Goal: Task Accomplishment & Management: Manage account settings

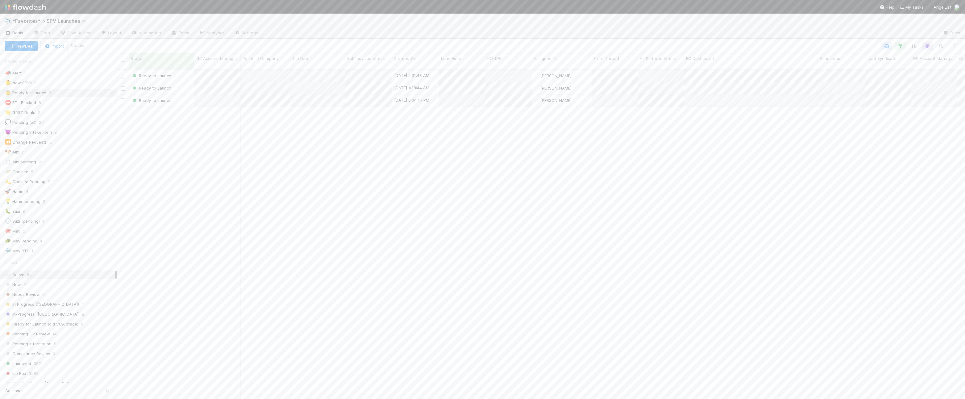
scroll to position [334, 848]
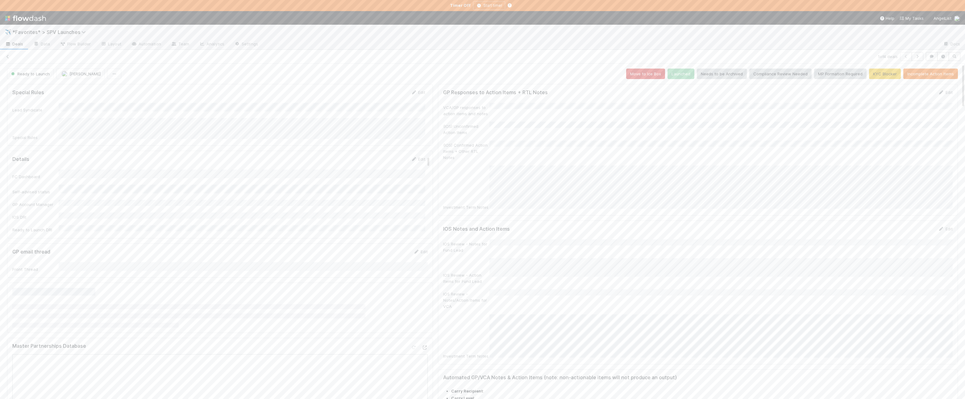
click at [25, 47] on link "Deals" at bounding box center [14, 44] width 28 height 10
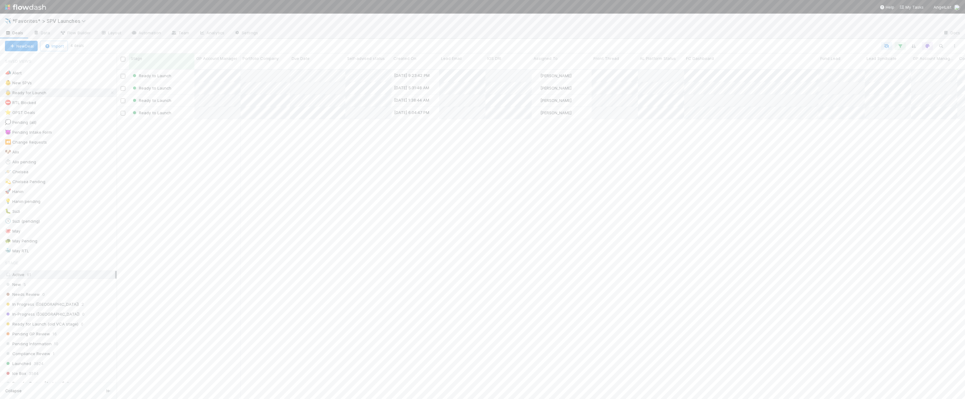
scroll to position [334, 848]
click at [306, 56] on span "Due Date" at bounding box center [301, 58] width 18 height 6
click at [308, 66] on div "Sort Oldest → Newest" at bounding box center [327, 69] width 70 height 9
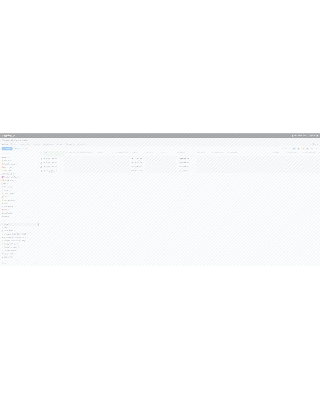
scroll to position [334, 848]
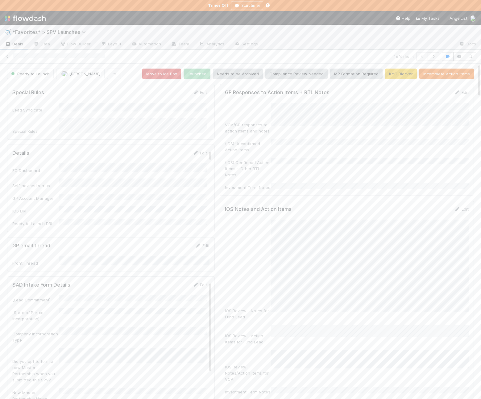
click at [307, 180] on div "GP Responses to Action Items + RTL Notes Edit VCA/GP responses to action items …" at bounding box center [347, 140] width 254 height 112
click at [441, 94] on button "Save" at bounding box center [436, 94] width 18 height 10
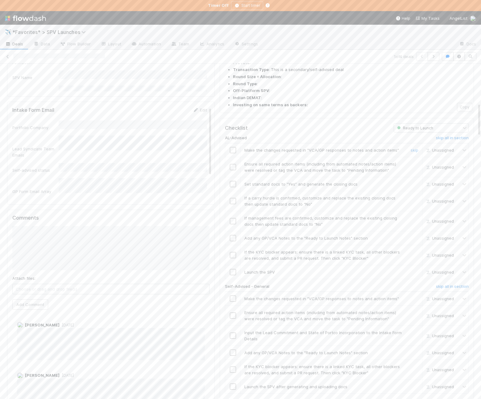
scroll to position [409, 0]
click at [444, 133] on h6 "skip all in section" at bounding box center [452, 135] width 33 height 5
drag, startPoint x: 414, startPoint y: 252, endPoint x: 381, endPoint y: 261, distance: 34.8
click at [414, 293] on link "skip" at bounding box center [415, 295] width 8 height 5
click at [234, 309] on input "checkbox" at bounding box center [233, 312] width 6 height 6
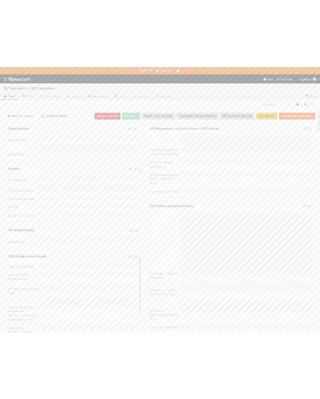
scroll to position [0, 0]
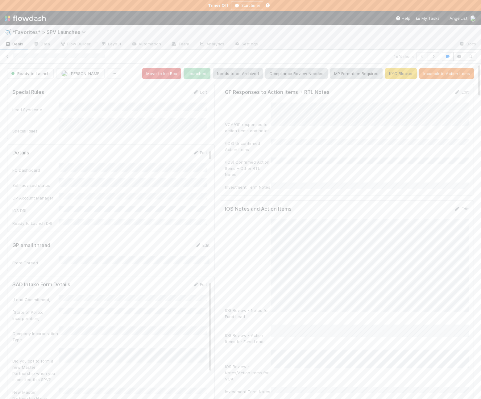
click at [95, 309] on div "[State of Portco Incorporation]" at bounding box center [109, 314] width 195 height 14
click at [174, 283] on button "Save" at bounding box center [174, 286] width 18 height 10
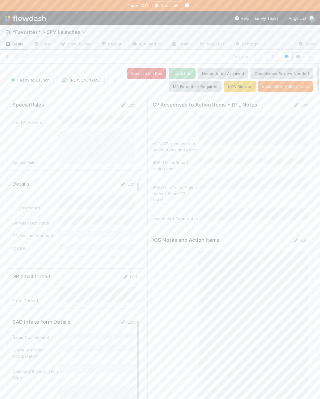
click at [263, 203] on div "GP Responses to Action Items + RTL Notes Edit VCA/GP responses to action items …" at bounding box center [229, 162] width 165 height 130
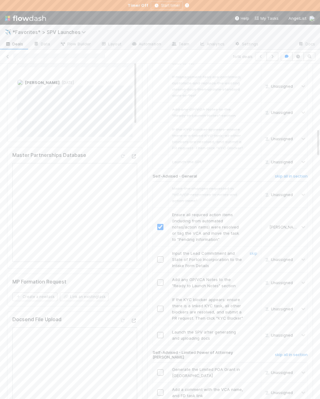
scroll to position [751, 0]
click at [197, 245] on td "Input the Lead Commitment and State of Portco Incorporation to the Intake Form …" at bounding box center [214, 258] width 93 height 26
click at [161, 255] on input "checkbox" at bounding box center [160, 258] width 6 height 6
click at [160, 279] on input "checkbox" at bounding box center [160, 282] width 6 height 6
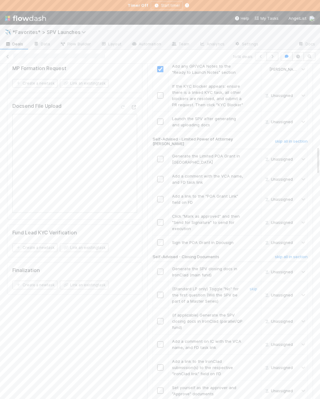
scroll to position [957, 0]
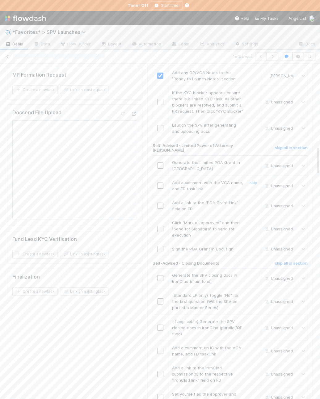
drag, startPoint x: 192, startPoint y: 124, endPoint x: 172, endPoint y: 120, distance: 20.3
click at [191, 175] on td "Add a comment with the VCA name, and FD task link skip" at bounding box center [214, 185] width 93 height 20
click at [160, 162] on input "checkbox" at bounding box center [160, 165] width 6 height 6
checkbox input "true"
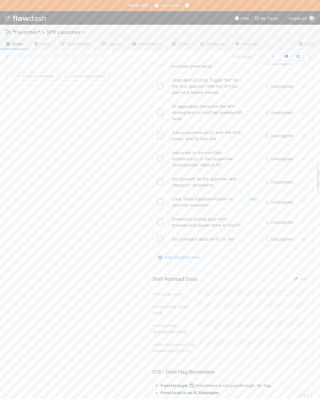
scroll to position [1161, 0]
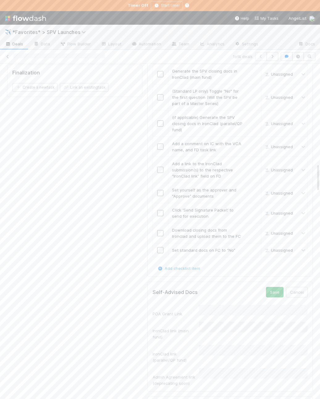
click at [229, 304] on div "POA Grant Link IronClad link (main fund) IronClad link (parallel/QP fund) Admin…" at bounding box center [229, 344] width 155 height 81
drag, startPoint x: 272, startPoint y: 238, endPoint x: 263, endPoint y: 196, distance: 43.0
click at [272, 287] on button "Save" at bounding box center [275, 292] width 18 height 10
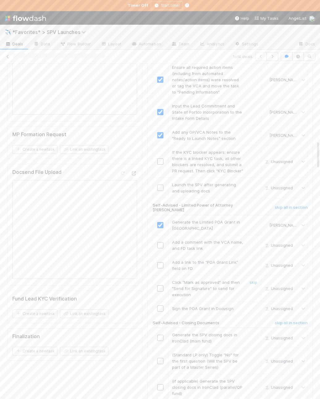
scroll to position [896, 0]
click at [196, 237] on td "Add a comment with the VCA name, and FD task link" at bounding box center [214, 247] width 93 height 20
click at [159, 244] on input "checkbox" at bounding box center [160, 247] width 6 height 6
click at [160, 264] on input "checkbox" at bounding box center [160, 267] width 6 height 6
click at [159, 287] on input "checkbox" at bounding box center [160, 290] width 6 height 6
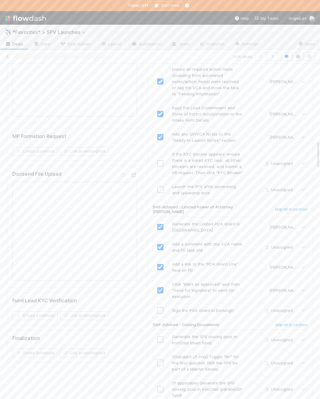
checkbox input "true"
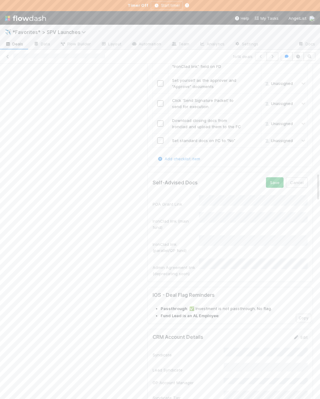
scroll to position [0, 0]
click at [274, 177] on button "Save" at bounding box center [274, 182] width 18 height 10
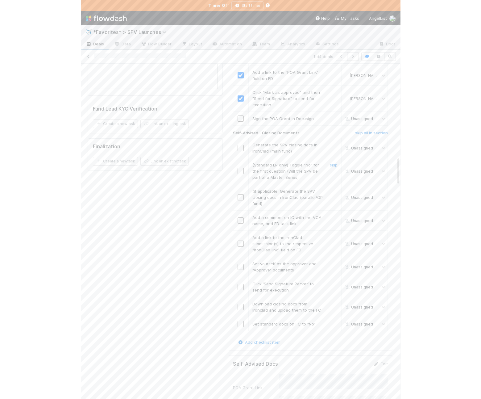
scroll to position [0, 1]
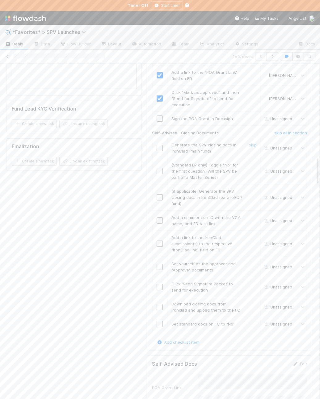
click at [160, 145] on input "checkbox" at bounding box center [159, 148] width 6 height 6
click at [235, 162] on div "(Standard LP only) Toggle "No" for the first question (Will the SPV be part of …" at bounding box center [205, 171] width 76 height 19
click at [252, 162] on link "skip" at bounding box center [253, 164] width 8 height 5
click at [254, 188] on link "skip" at bounding box center [253, 190] width 8 height 5
click at [159, 217] on input "checkbox" at bounding box center [159, 220] width 6 height 6
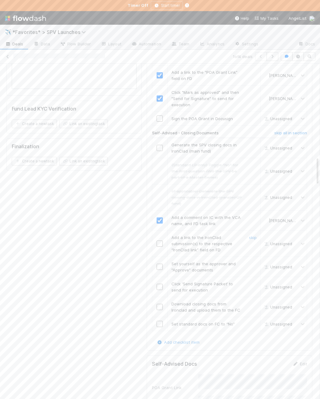
click at [159, 240] on input "checkbox" at bounding box center [159, 243] width 6 height 6
click at [156, 263] on input "checkbox" at bounding box center [159, 266] width 6 height 6
drag, startPoint x: 159, startPoint y: 230, endPoint x: 165, endPoint y: 238, distance: 9.9
click at [159, 283] on input "checkbox" at bounding box center [159, 286] width 6 height 6
checkbox input "true"
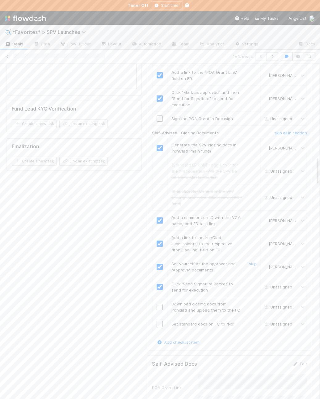
checkbox input "true"
click at [174, 317] on td "Set standard docs on FC to “No” skip" at bounding box center [213, 324] width 93 height 14
click at [159, 304] on input "checkbox" at bounding box center [159, 307] width 6 height 6
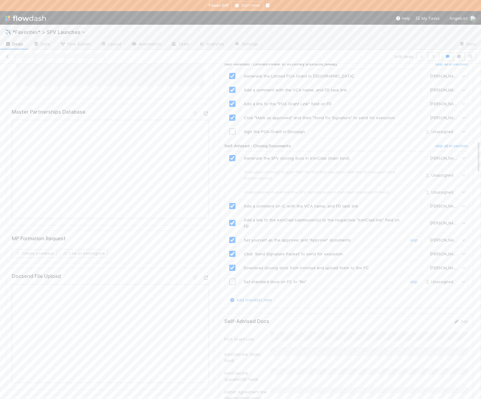
scroll to position [708, 0]
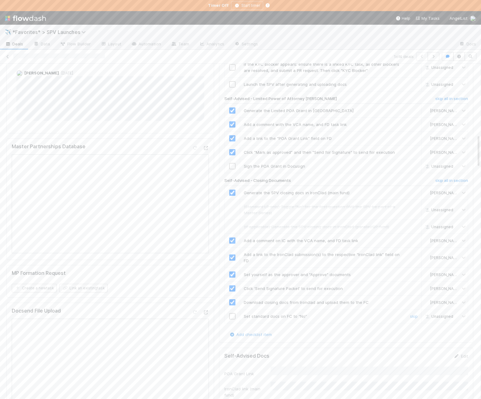
click at [233, 313] on input "checkbox" at bounding box center [232, 316] width 6 height 6
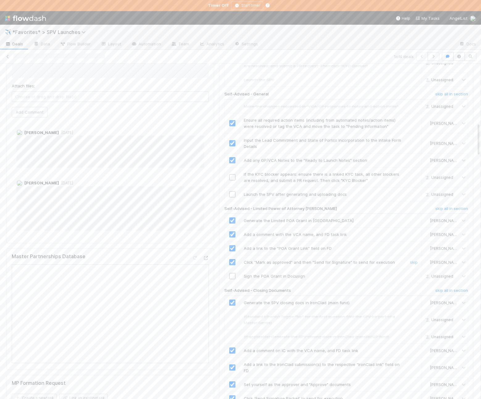
scroll to position [592, 0]
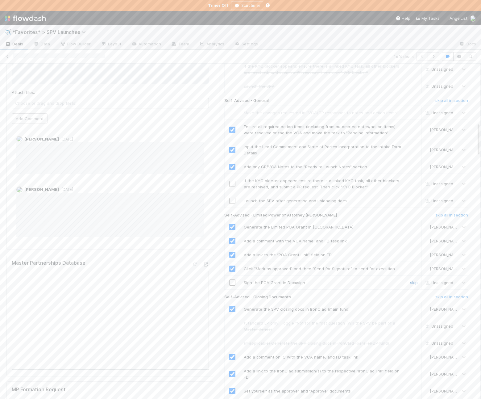
click at [414, 280] on link "skip" at bounding box center [414, 282] width 8 height 5
drag, startPoint x: 413, startPoint y: 136, endPoint x: 455, endPoint y: 146, distance: 43.3
click at [413, 178] on link "skip" at bounding box center [414, 180] width 8 height 5
click at [232, 197] on input "checkbox" at bounding box center [232, 200] width 6 height 6
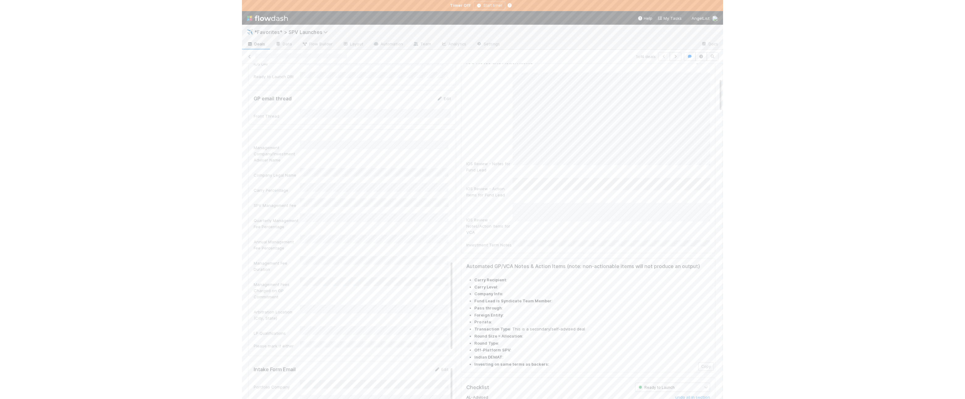
scroll to position [0, 0]
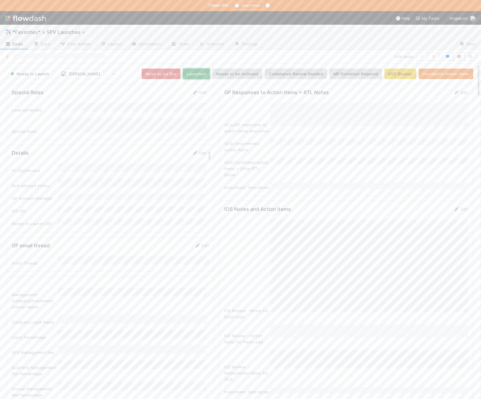
click at [197, 73] on button "Launched" at bounding box center [196, 73] width 27 height 10
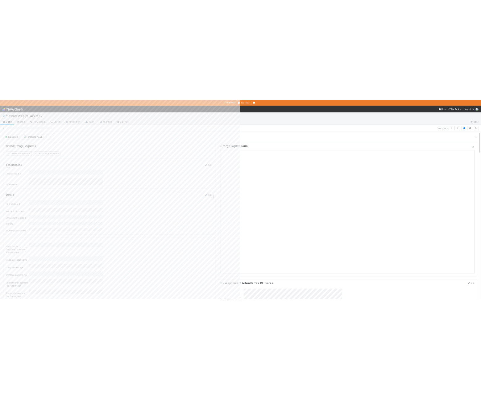
scroll to position [301, 0]
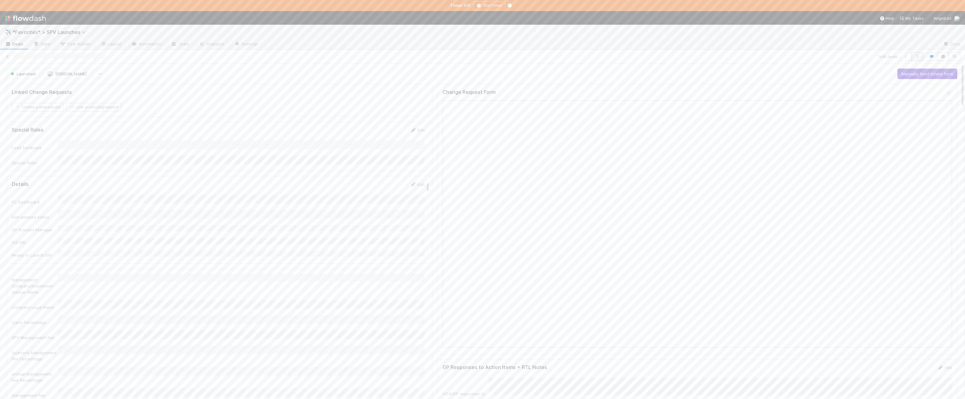
click at [917, 55] on icon "button" at bounding box center [917, 57] width 6 height 4
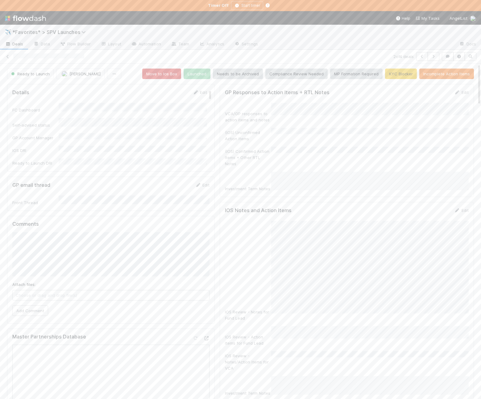
click at [454, 57] on button "button" at bounding box center [459, 56] width 12 height 9
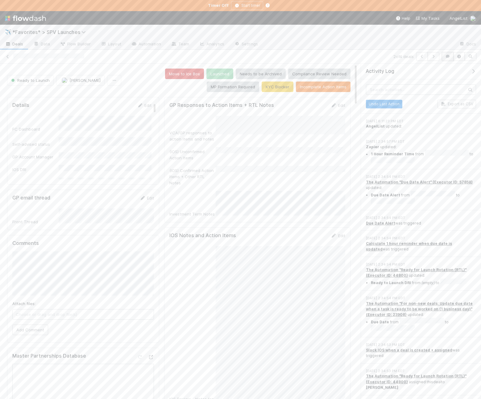
click at [445, 58] on icon "button" at bounding box center [448, 57] width 6 height 4
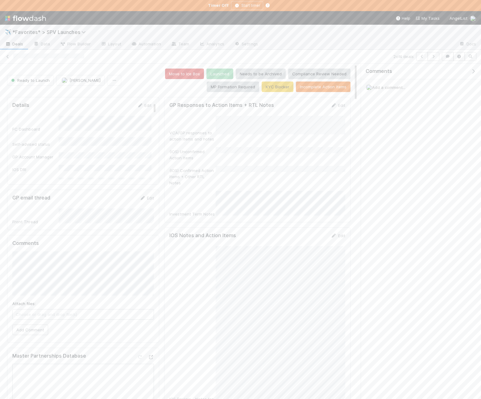
click at [399, 89] on span "Add a comment..." at bounding box center [388, 87] width 33 height 5
click at [397, 177] on button "Add Comment" at bounding box center [389, 182] width 36 height 10
click at [291, 175] on div "(IOS) Confirmed Action Items + Other RTL Notes" at bounding box center [257, 176] width 176 height 20
click at [270, 231] on div "VCA/GP responses to action items and notes (IOS) Unconfirmed Action Items (IOS)…" at bounding box center [257, 248] width 176 height 257
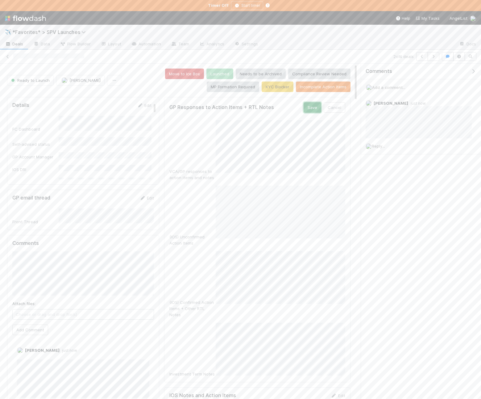
click at [319, 109] on button "Save" at bounding box center [313, 107] width 18 height 10
click at [313, 84] on button "Incomplete Action Items" at bounding box center [323, 86] width 55 height 10
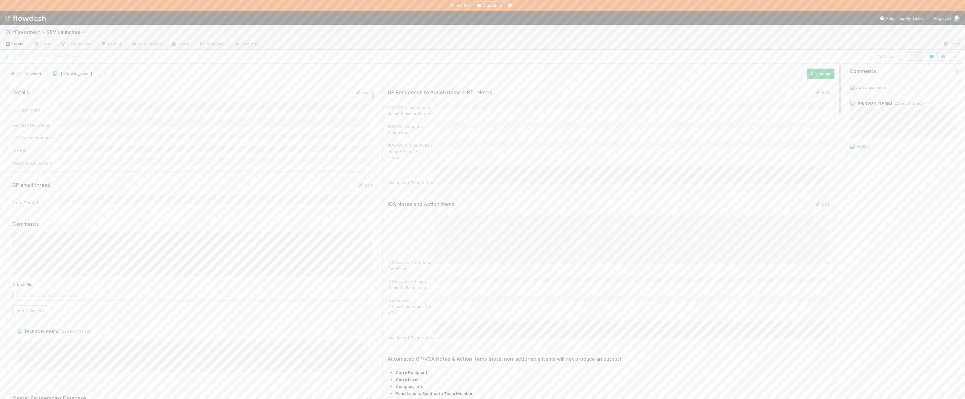
click at [914, 60] on button "button" at bounding box center [917, 56] width 12 height 9
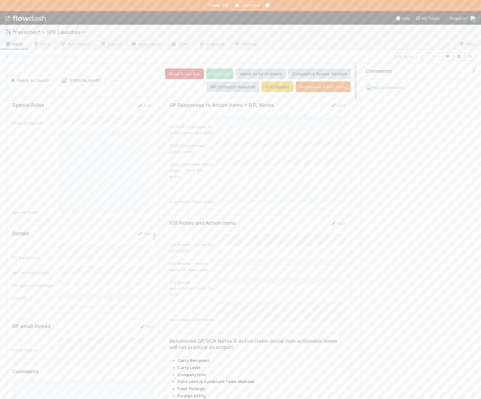
click at [453, 139] on div "Comments Add a comment..." at bounding box center [421, 231] width 120 height 335
drag, startPoint x: 473, startPoint y: 70, endPoint x: 449, endPoint y: 99, distance: 36.9
click at [473, 70] on icon "button" at bounding box center [473, 71] width 6 height 5
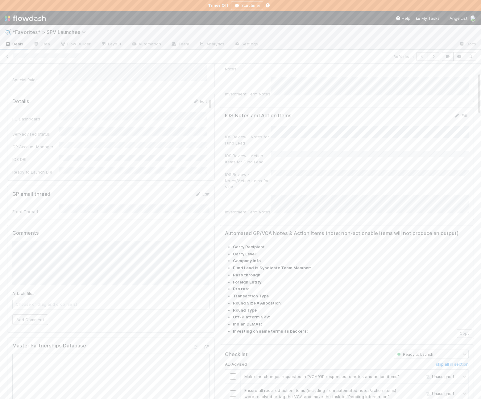
scroll to position [109, 0]
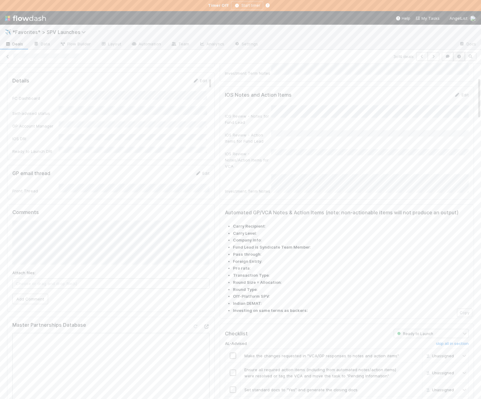
click at [458, 59] on button "button" at bounding box center [459, 56] width 12 height 9
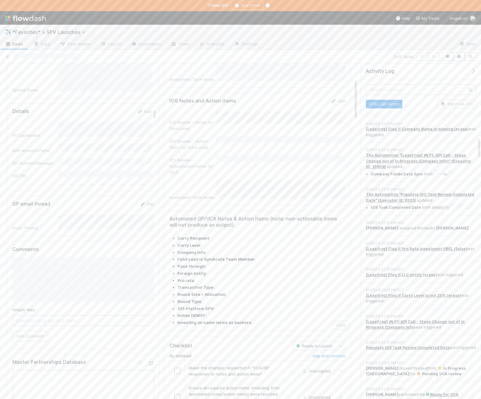
scroll to position [1174, 0]
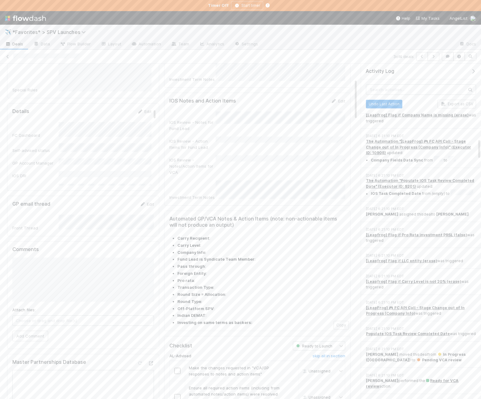
click at [474, 73] on icon "button" at bounding box center [473, 71] width 6 height 5
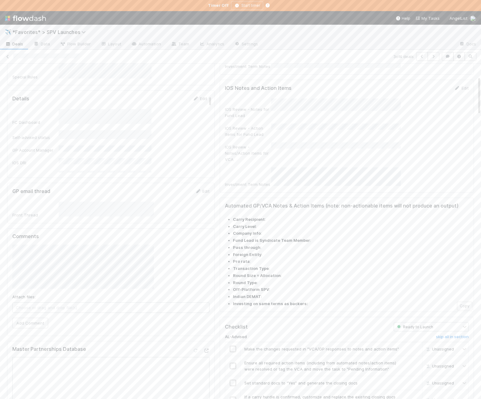
scroll to position [109, 0]
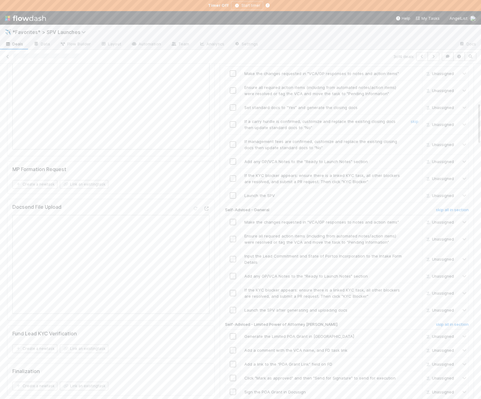
scroll to position [399, 0]
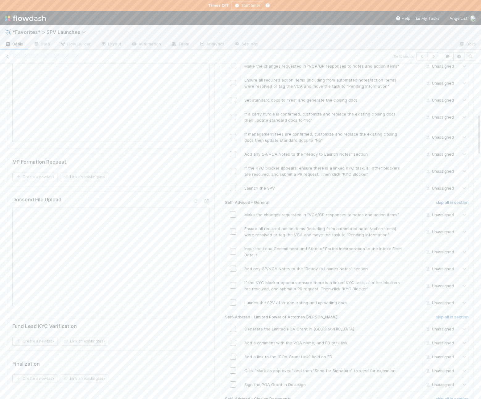
click at [451, 200] on h6 "skip all in section" at bounding box center [452, 202] width 33 height 5
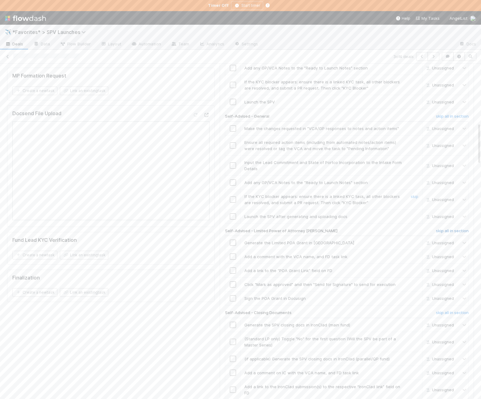
scroll to position [494, 0]
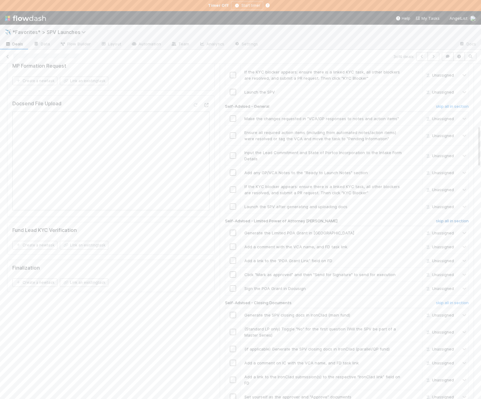
click at [449, 218] on h6 "skip all in section" at bounding box center [452, 220] width 33 height 5
click at [447, 300] on h6 "skip all in section" at bounding box center [452, 302] width 33 height 5
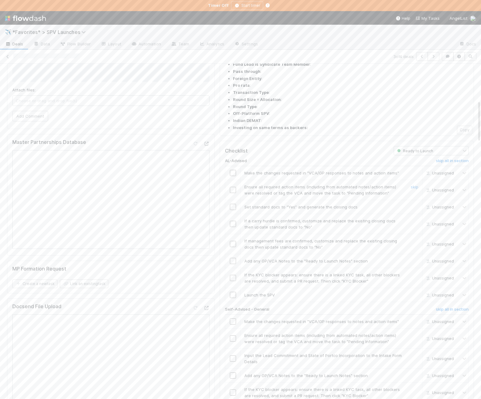
scroll to position [282, 0]
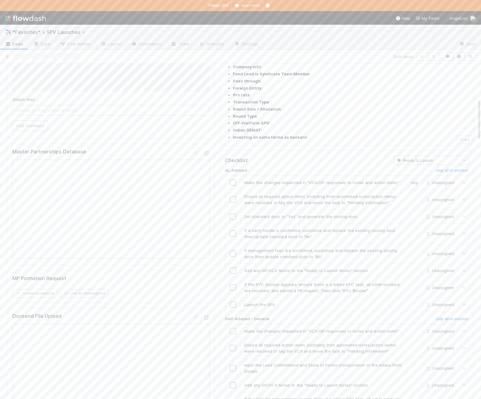
click at [416, 180] on link "skip" at bounding box center [415, 182] width 8 height 5
drag, startPoint x: 234, startPoint y: 182, endPoint x: 364, endPoint y: 185, distance: 130.5
click at [234, 196] on input "checkbox" at bounding box center [233, 199] width 6 height 6
drag, startPoint x: 246, startPoint y: 204, endPoint x: 238, endPoint y: 203, distance: 7.9
click at [246, 209] on td "Set standard docs to “Yes” and generate the closing docs skip" at bounding box center [332, 216] width 182 height 14
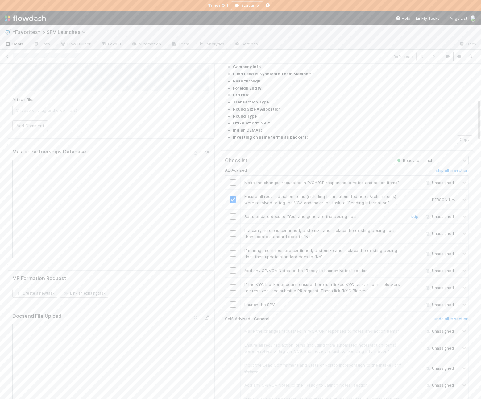
click at [229, 213] on div at bounding box center [232, 216] width 15 height 6
click at [233, 213] on input "checkbox" at bounding box center [233, 216] width 6 height 6
drag, startPoint x: 414, startPoint y: 210, endPoint x: 403, endPoint y: 224, distance: 18.2
click at [414, 228] on link "skip" at bounding box center [415, 230] width 8 height 5
click at [414, 248] on link "skip" at bounding box center [415, 250] width 8 height 5
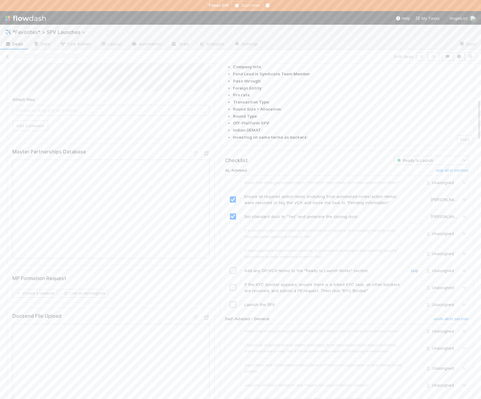
click at [412, 268] on link "skip" at bounding box center [415, 270] width 8 height 5
click at [413, 282] on link "skip" at bounding box center [415, 284] width 8 height 5
click at [235, 301] on input "checkbox" at bounding box center [233, 304] width 6 height 6
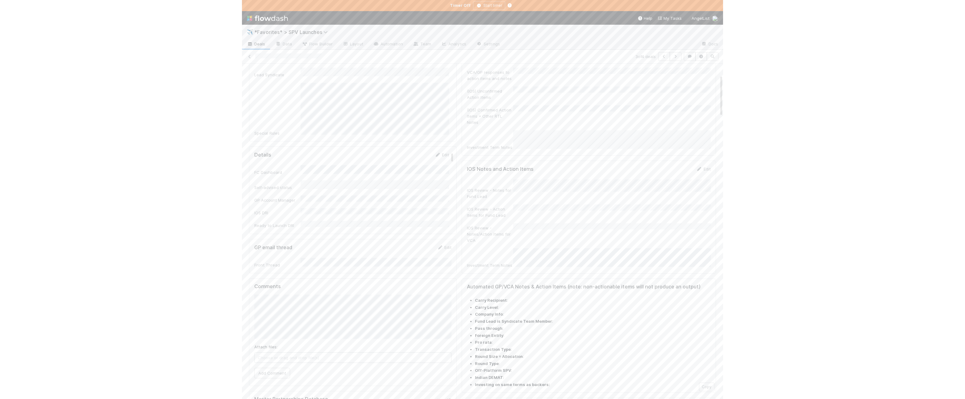
scroll to position [0, 0]
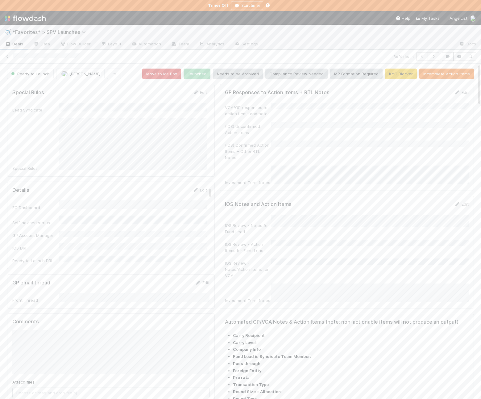
checkbox input "true"
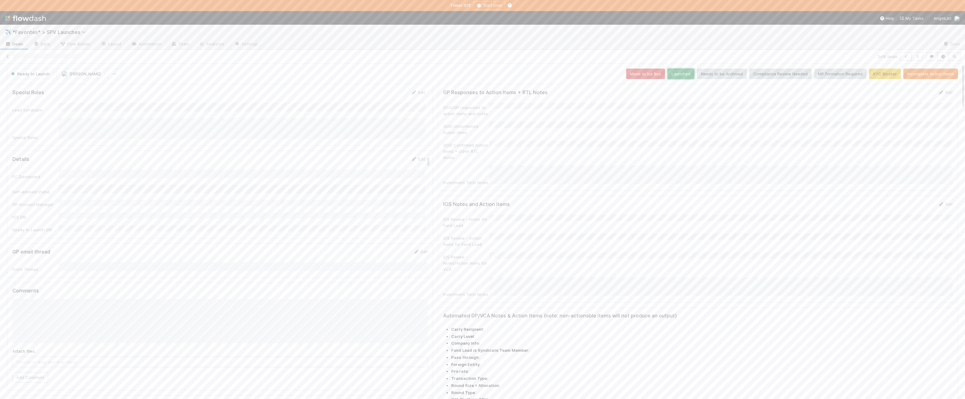
click at [679, 71] on button "Launched" at bounding box center [680, 73] width 27 height 10
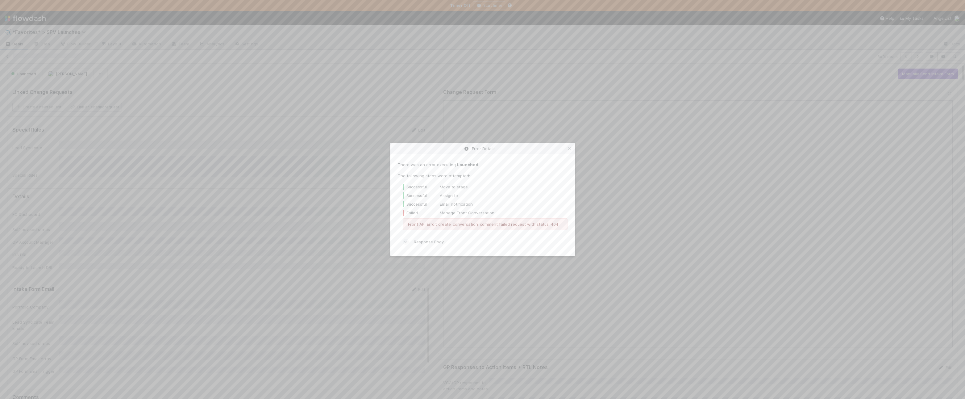
click at [918, 63] on div "Error Details There was an error executing Launched . The following steps were …" at bounding box center [482, 199] width 965 height 399
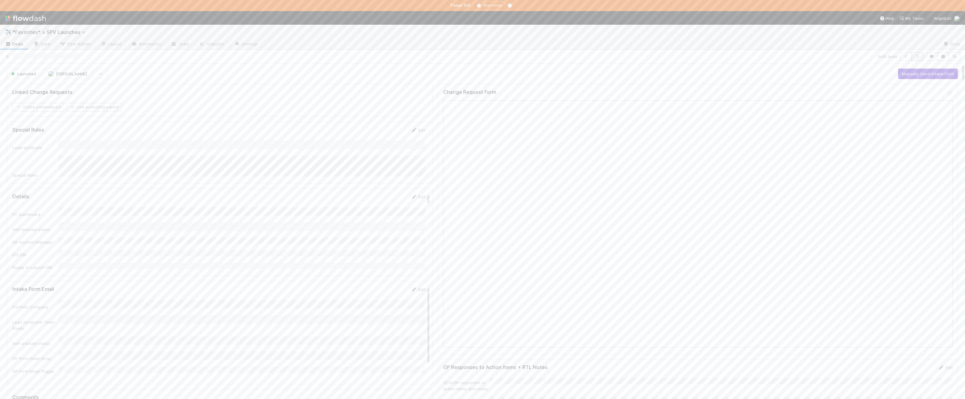
click at [918, 55] on icon "button" at bounding box center [917, 57] width 6 height 4
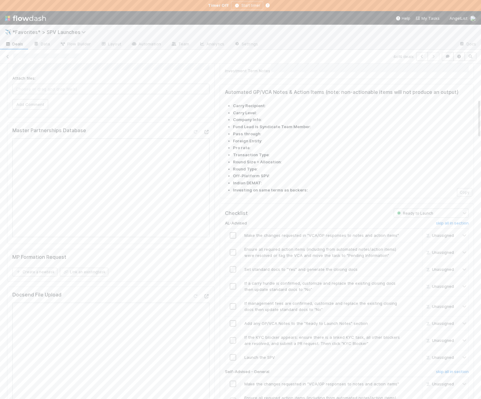
scroll to position [304, 0]
click at [445, 368] on h6 "skip all in section" at bounding box center [452, 370] width 33 height 5
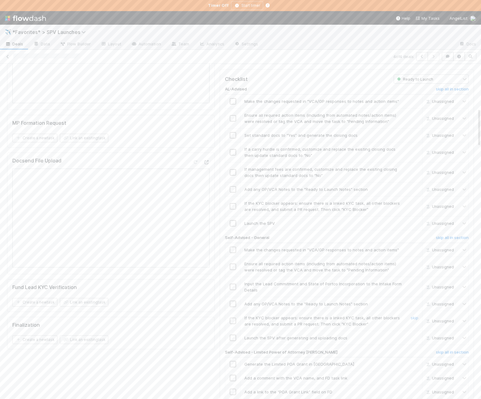
scroll to position [481, 0]
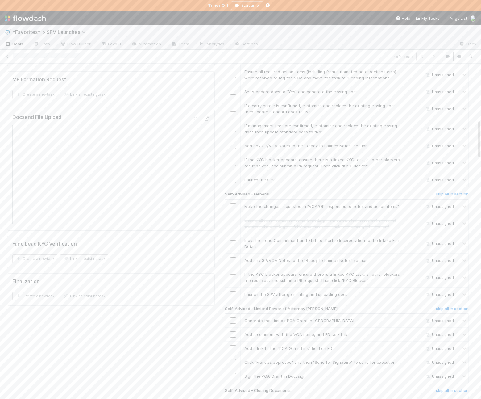
drag, startPoint x: 439, startPoint y: 290, endPoint x: 442, endPoint y: 310, distance: 19.9
click at [439, 306] on h6 "skip all in section" at bounding box center [452, 308] width 33 height 5
drag, startPoint x: 444, startPoint y: 371, endPoint x: 473, endPoint y: 350, distance: 35.5
click at [444, 388] on h6 "skip all in section" at bounding box center [452, 390] width 33 height 5
click at [349, 204] on span "Make the changes requested in "VCA/GP responses to notes and action items"" at bounding box center [321, 206] width 155 height 5
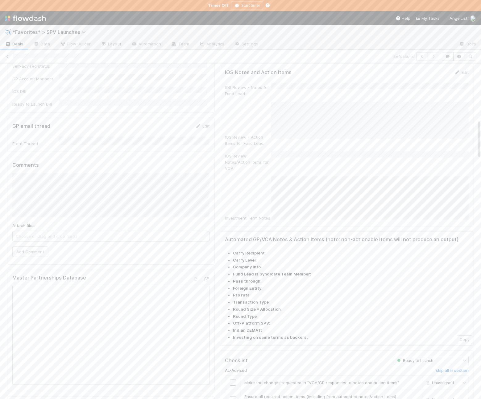
scroll to position [0, 0]
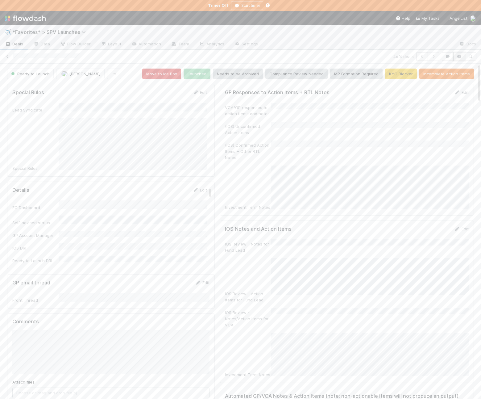
click at [459, 55] on icon "button" at bounding box center [459, 57] width 6 height 4
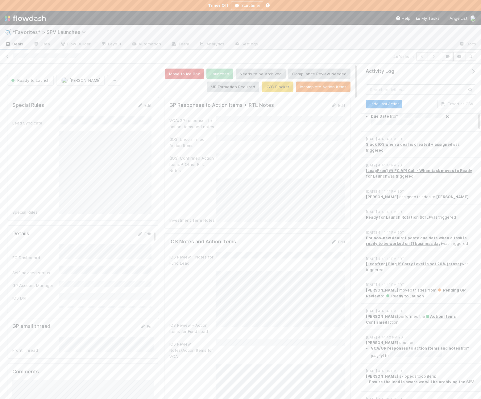
scroll to position [895, 0]
click at [473, 72] on icon "button" at bounding box center [473, 71] width 6 height 5
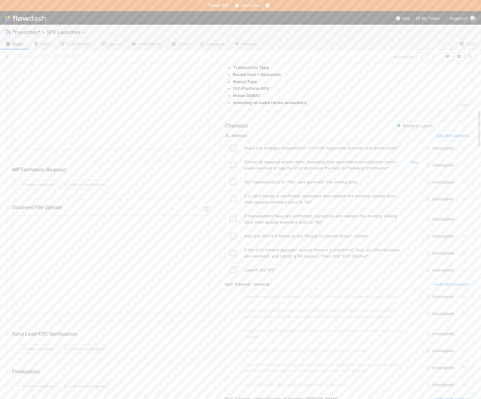
scroll to position [0, 1]
click at [414, 145] on link "skip" at bounding box center [413, 147] width 8 height 5
click at [230, 162] on input "checkbox" at bounding box center [232, 165] width 6 height 6
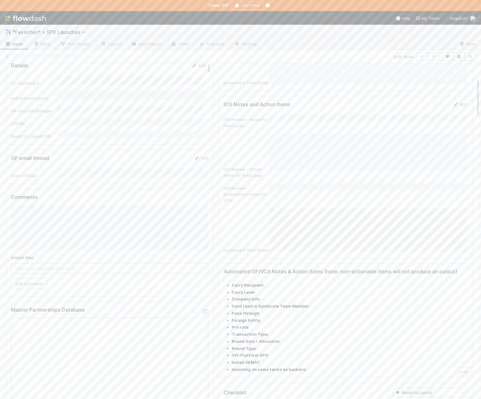
scroll to position [122, 0]
click at [239, 237] on div "IOS Notes and Action Items Edit IOS Review - Notes for Fund Lead IOS Review - A…" at bounding box center [345, 179] width 254 height 162
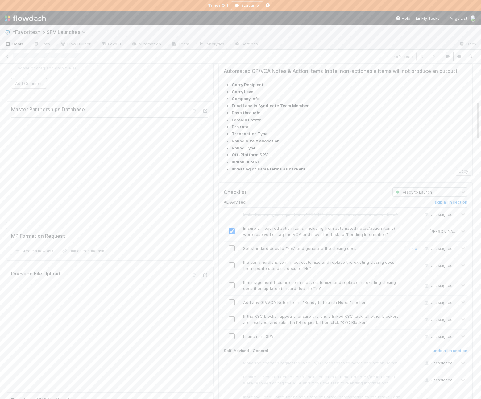
scroll to position [326, 0]
click at [232, 243] on input "checkbox" at bounding box center [232, 246] width 6 height 6
click at [415, 258] on link "skip" at bounding box center [413, 260] width 8 height 5
click at [415, 277] on div "skip" at bounding box center [412, 283] width 19 height 12
click at [414, 278] on link "skip" at bounding box center [413, 280] width 8 height 5
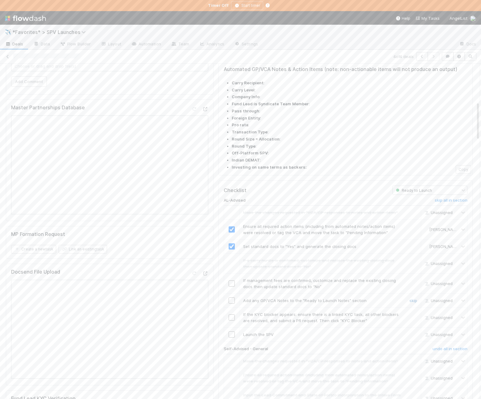
click at [414, 298] on link "skip" at bounding box center [413, 300] width 8 height 5
drag, startPoint x: 412, startPoint y: 296, endPoint x: 381, endPoint y: 301, distance: 31.7
click at [412, 312] on link "skip" at bounding box center [413, 314] width 8 height 5
click at [233, 331] on input "checkbox" at bounding box center [232, 334] width 6 height 6
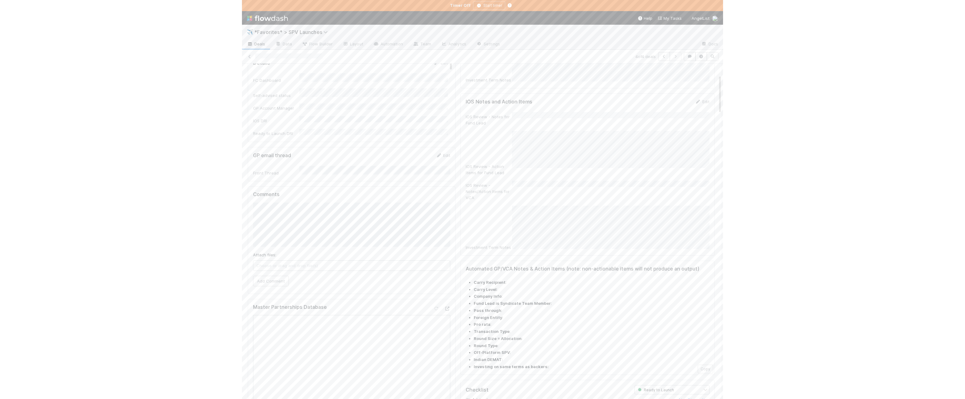
scroll to position [0, 0]
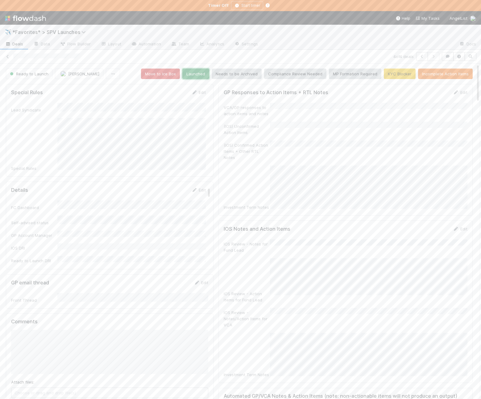
click at [190, 74] on button "Launched" at bounding box center [195, 73] width 27 height 10
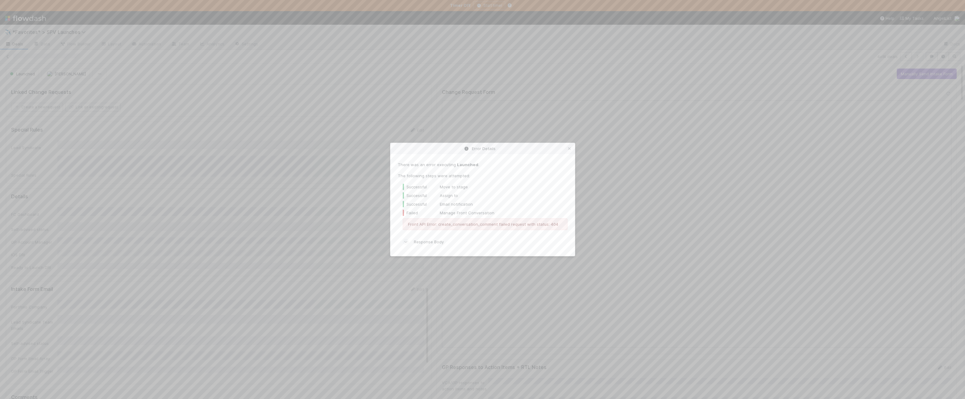
click at [22, 45] on div "Error Details There was an error executing Launched . The following steps were …" at bounding box center [482, 199] width 965 height 399
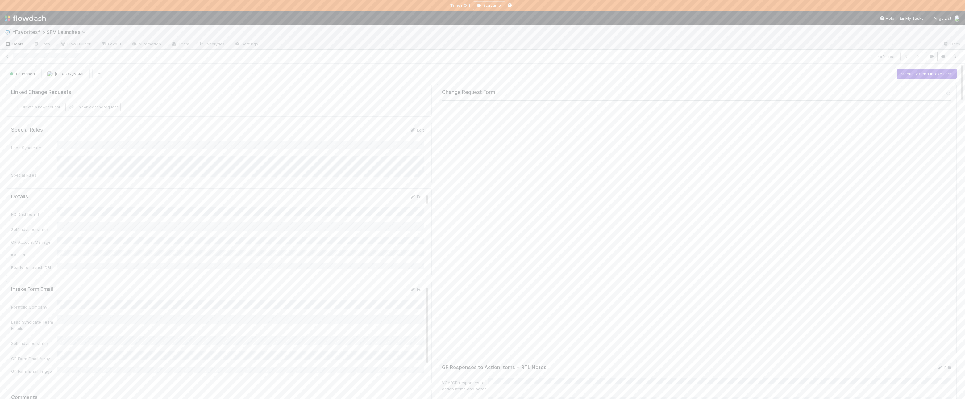
click at [20, 45] on span "Deals" at bounding box center [14, 44] width 19 height 6
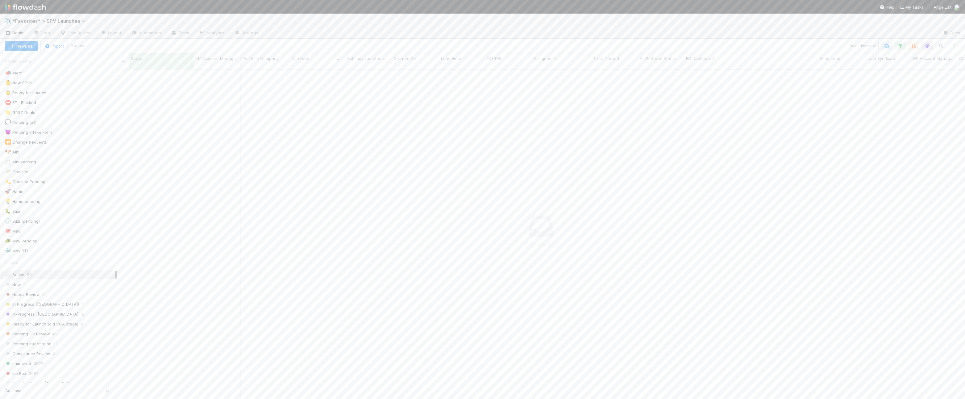
scroll to position [334, 848]
click at [52, 83] on div "👶 New SPVs 4" at bounding box center [61, 83] width 112 height 8
click at [77, 148] on div "🐶 Alix 5" at bounding box center [61, 152] width 112 height 8
